Goal: Information Seeking & Learning: Learn about a topic

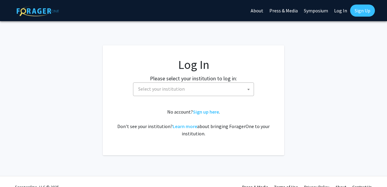
select select
click at [193, 88] on span "Select your institution" at bounding box center [195, 89] width 118 height 12
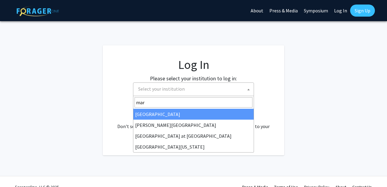
type input "mary"
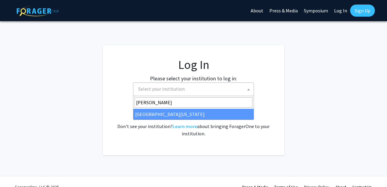
select select "31"
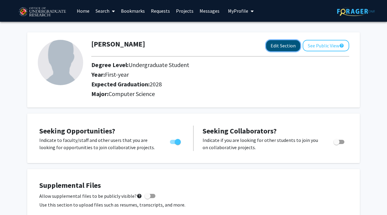
click at [284, 47] on button "Edit Section" at bounding box center [283, 45] width 34 height 11
select select "first-year"
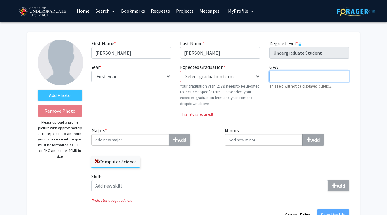
click at [282, 78] on input "GPA required" at bounding box center [309, 76] width 80 height 11
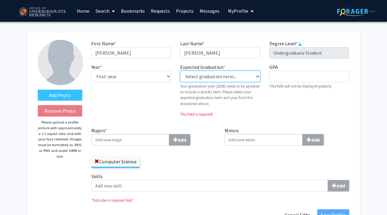
click at [234, 78] on select "Select graduation term... Previous: 2028 (Please select a specific term) Spring…" at bounding box center [220, 76] width 80 height 11
select select "38: spring_2027"
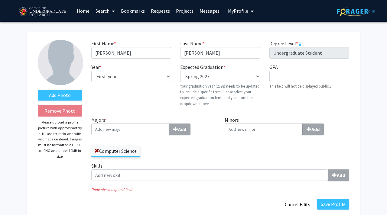
click at [157, 98] on div "Year * required --- First-year Sophomore Junior Senior Postbaccalaureate Certif…" at bounding box center [131, 87] width 89 height 48
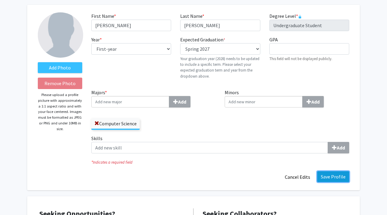
click at [326, 177] on button "Save Profile" at bounding box center [333, 176] width 32 height 11
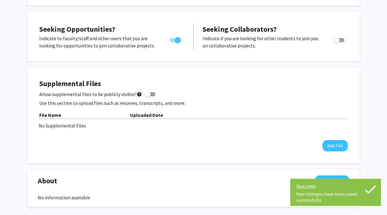
scroll to position [0, 0]
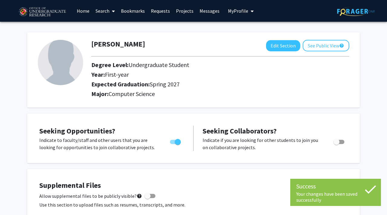
click at [105, 8] on link "Search" at bounding box center [104, 10] width 25 height 21
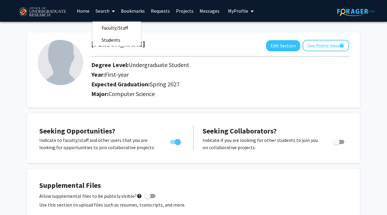
click at [181, 9] on link "Projects" at bounding box center [185, 10] width 24 height 21
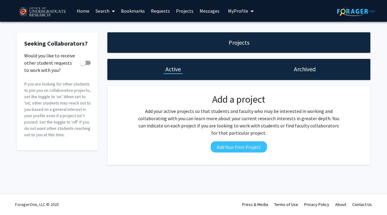
click at [81, 11] on link "Home" at bounding box center [83, 10] width 19 height 21
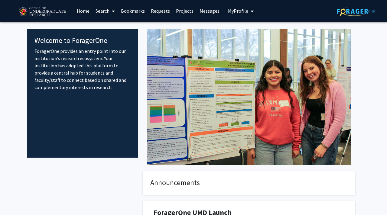
click at [105, 10] on link "Search" at bounding box center [104, 10] width 25 height 21
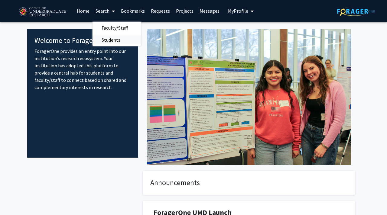
click at [105, 40] on span "Students" at bounding box center [110, 40] width 37 height 12
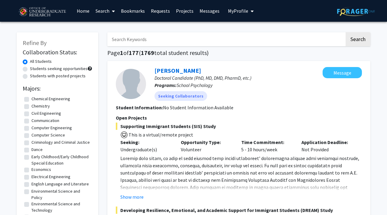
scroll to position [3, 0]
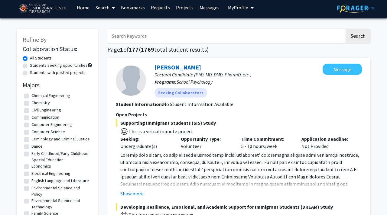
click at [50, 131] on label "Computer Science" at bounding box center [48, 132] width 34 height 6
click at [35, 131] on input "Computer Science" at bounding box center [33, 131] width 4 height 4
checkbox input "true"
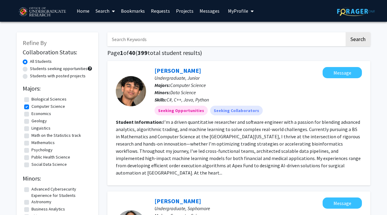
click at [108, 14] on link "Search" at bounding box center [104, 10] width 25 height 21
click at [110, 28] on span "Faculty/Staff" at bounding box center [114, 28] width 44 height 12
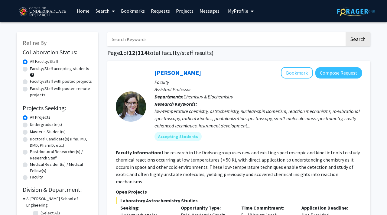
click at [38, 125] on label "Undergraduate(s)" at bounding box center [46, 124] width 32 height 6
click at [34, 125] on input "Undergraduate(s)" at bounding box center [32, 123] width 4 height 4
radio input "true"
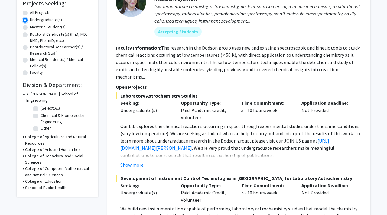
scroll to position [15, 0]
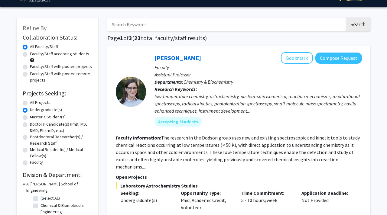
click at [46, 102] on label "All Projects" at bounding box center [40, 102] width 21 height 6
click at [34, 102] on input "All Projects" at bounding box center [32, 101] width 4 height 4
radio input "true"
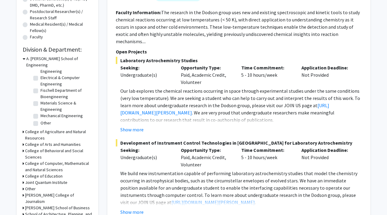
scroll to position [148, 0]
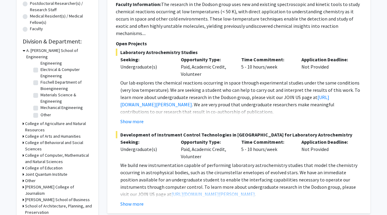
click at [25, 152] on div "College of Computer, Mathematical and Natural Sciences" at bounding box center [58, 158] width 70 height 13
click at [22, 149] on div "Refine By Collaboration Status: Collaboration Status All Faculty/Staff Collabor…" at bounding box center [58, 59] width 82 height 351
click at [23, 152] on icon at bounding box center [24, 155] width 2 height 6
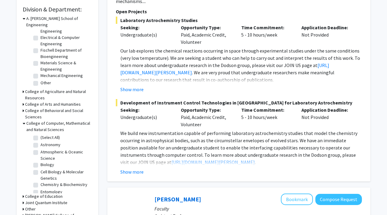
scroll to position [183, 0]
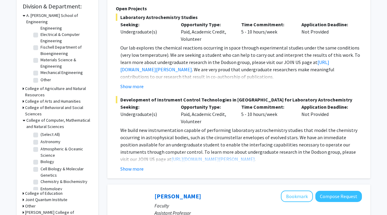
click at [45, 131] on label "(Select All)" at bounding box center [49, 134] width 19 height 6
click at [44, 131] on input "(Select All)" at bounding box center [42, 133] width 4 height 4
checkbox input "true"
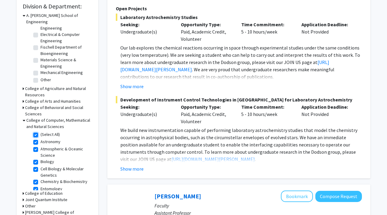
checkbox input "true"
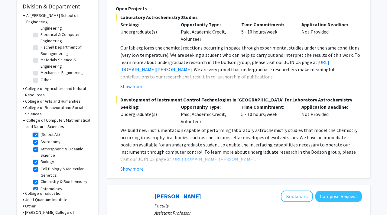
checkbox input "true"
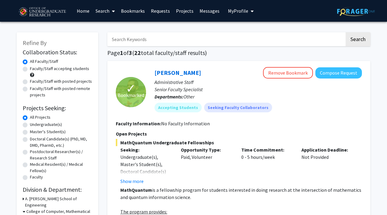
click at [113, 117] on div "✓ Bookmarked [PERSON_NAME] Remove Bookmark Compose Request Administrative Staff…" at bounding box center [238, 149] width 263 height 177
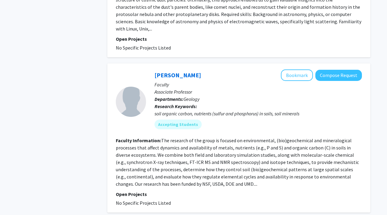
scroll to position [1944, 0]
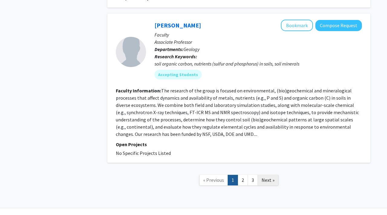
click at [266, 175] on link "Next »" at bounding box center [267, 180] width 21 height 11
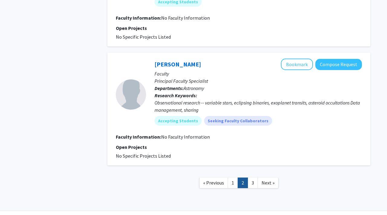
scroll to position [929, 0]
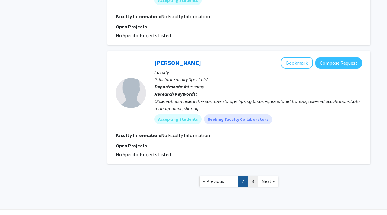
click at [253, 183] on link "3" at bounding box center [253, 181] width 10 height 11
